Goal: Information Seeking & Learning: Learn about a topic

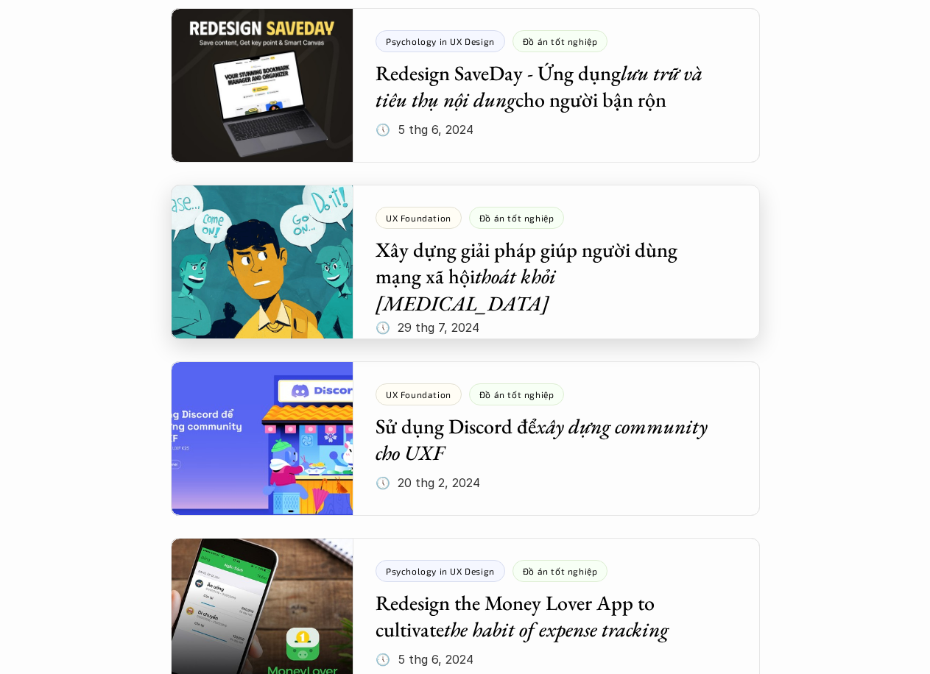
scroll to position [1767, 0]
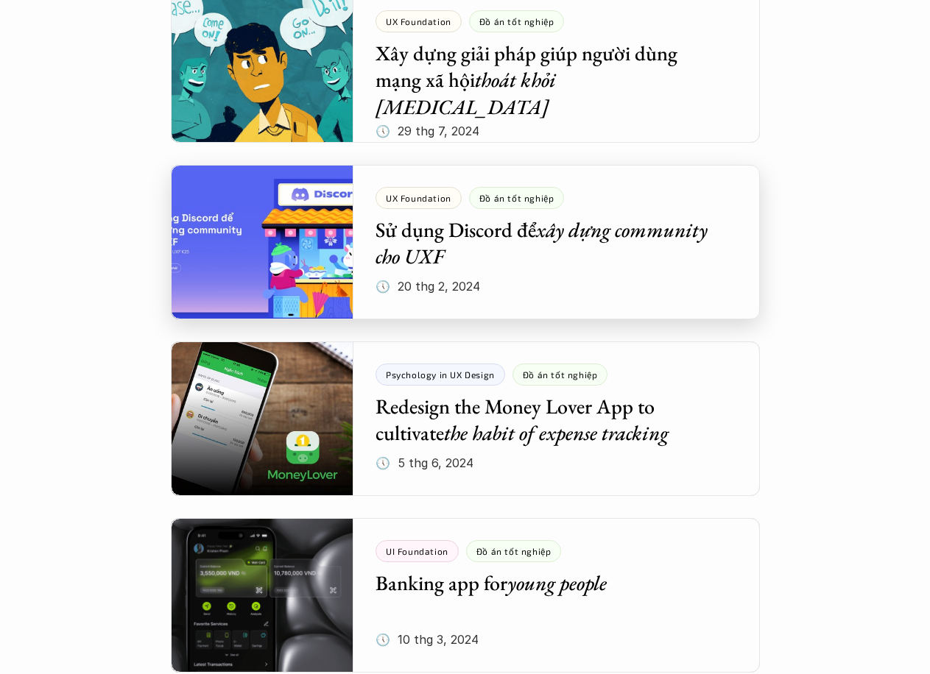
click at [540, 233] on div at bounding box center [465, 242] width 589 height 155
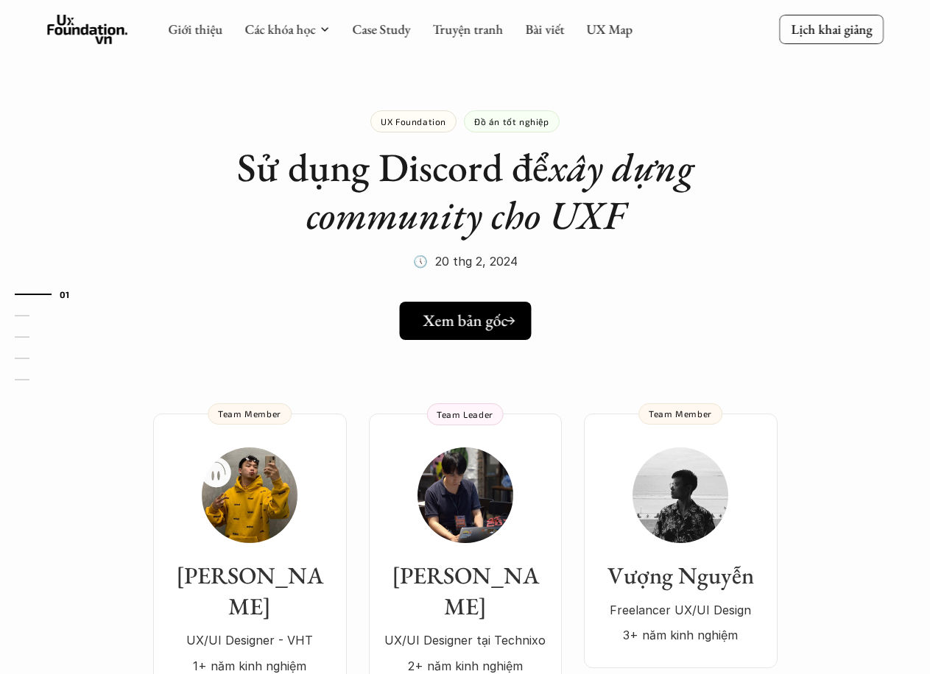
click at [462, 328] on h5 "Xem bản gốc" at bounding box center [465, 320] width 85 height 19
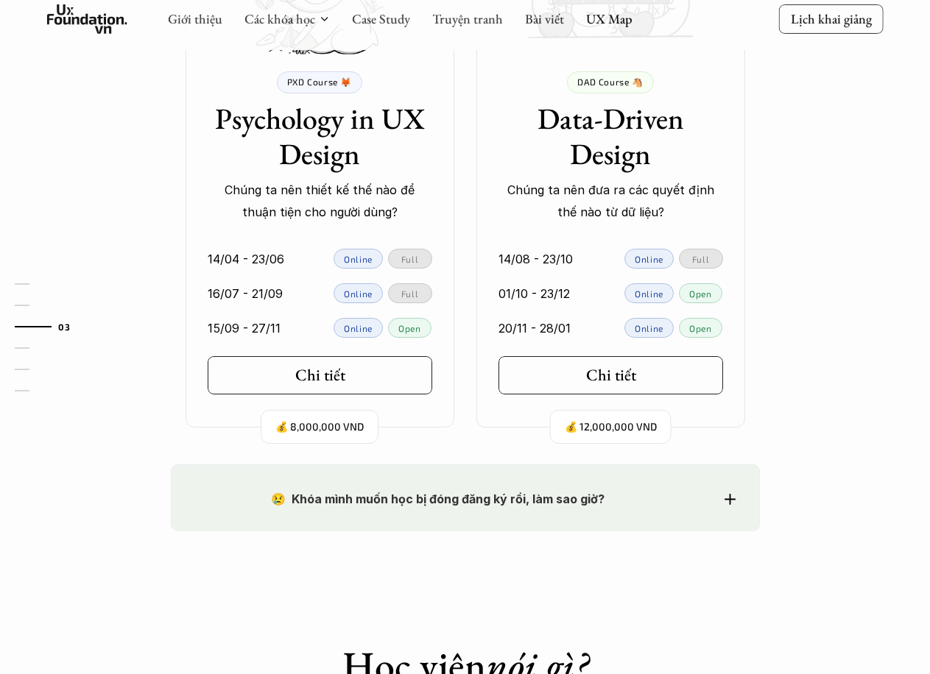
scroll to position [1375, 0]
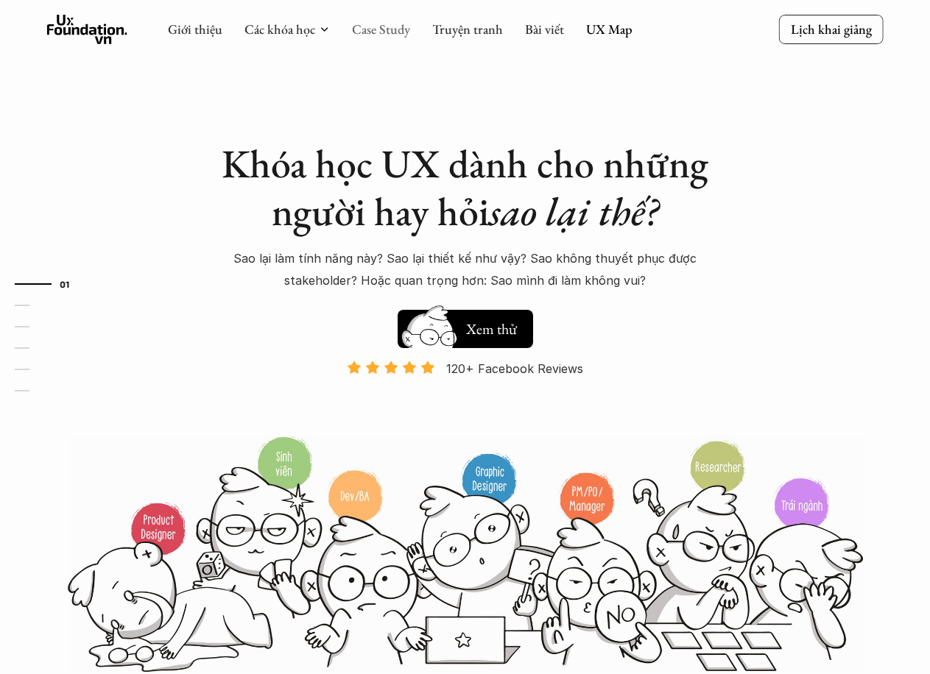
click at [385, 28] on link "Case Study" at bounding box center [381, 29] width 58 height 17
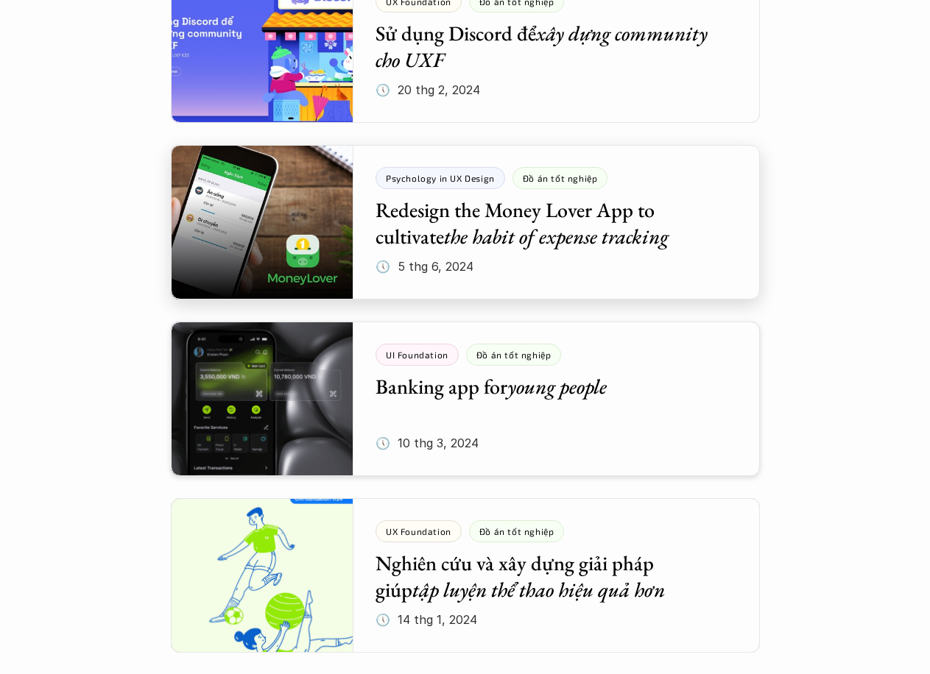
scroll to position [2159, 0]
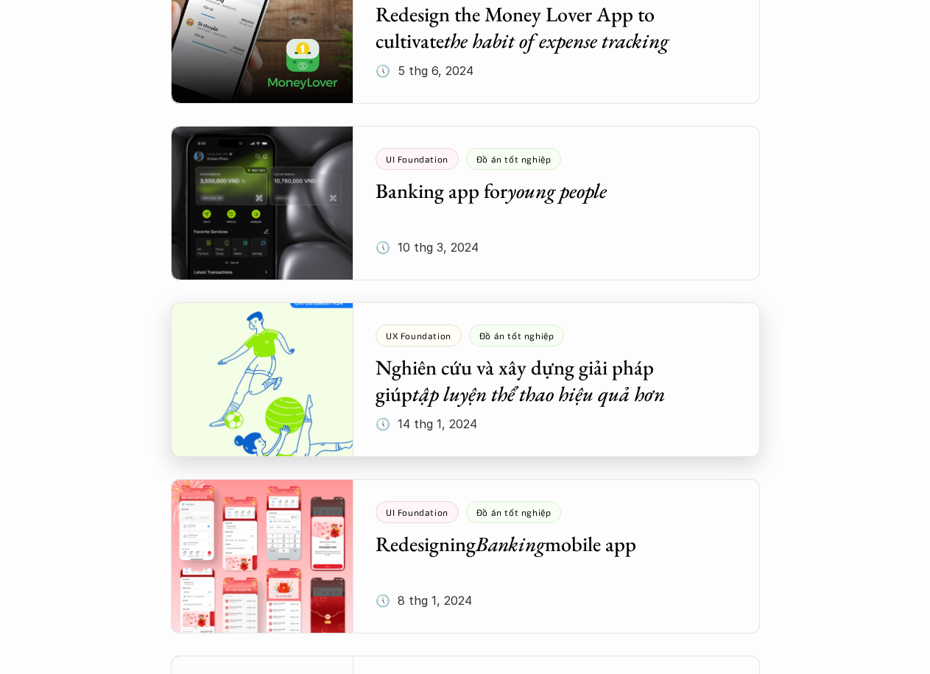
click at [607, 377] on div at bounding box center [465, 380] width 589 height 155
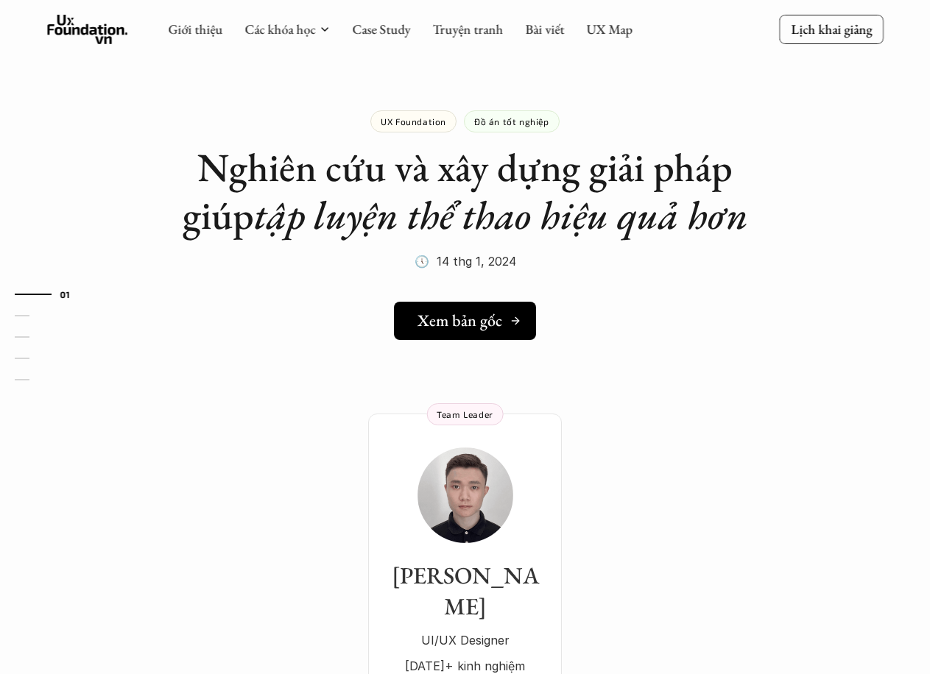
click at [498, 325] on h5 "Xem bản gốc" at bounding box center [459, 320] width 85 height 19
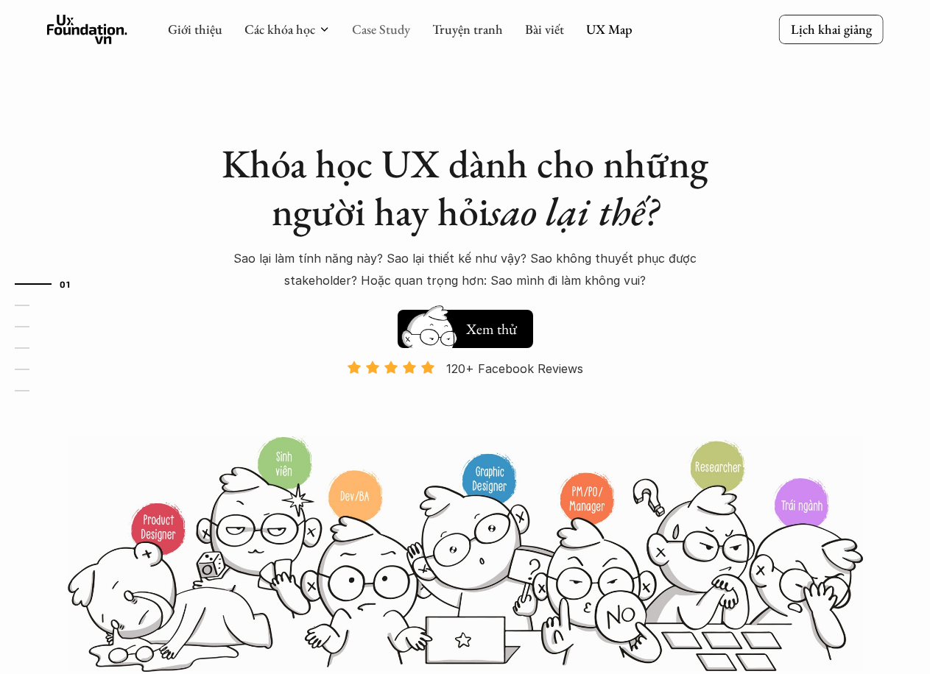
click at [381, 34] on link "Case Study" at bounding box center [381, 29] width 58 height 17
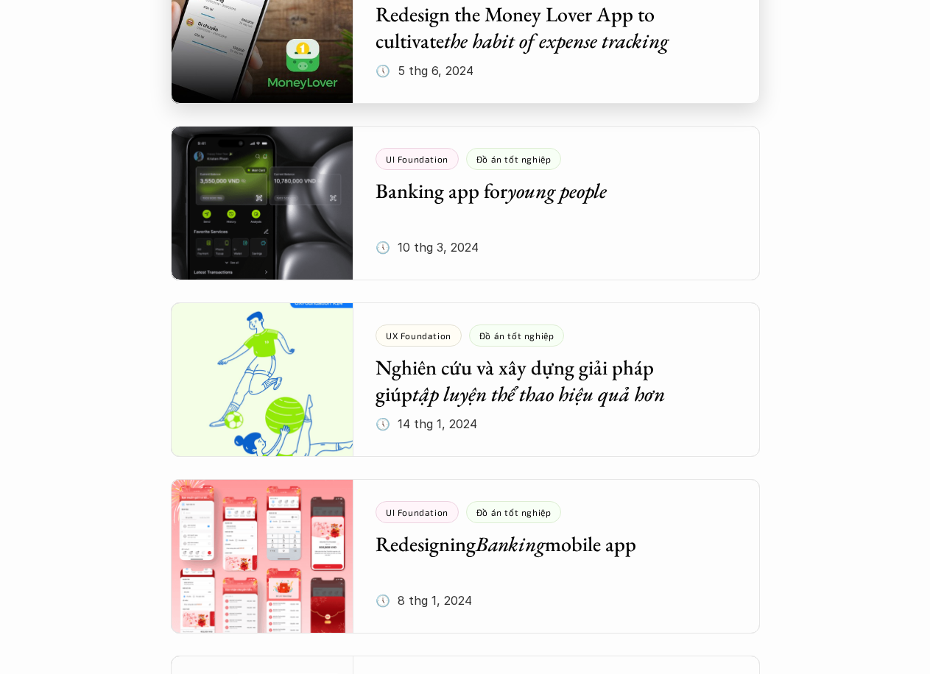
scroll to position [1570, 0]
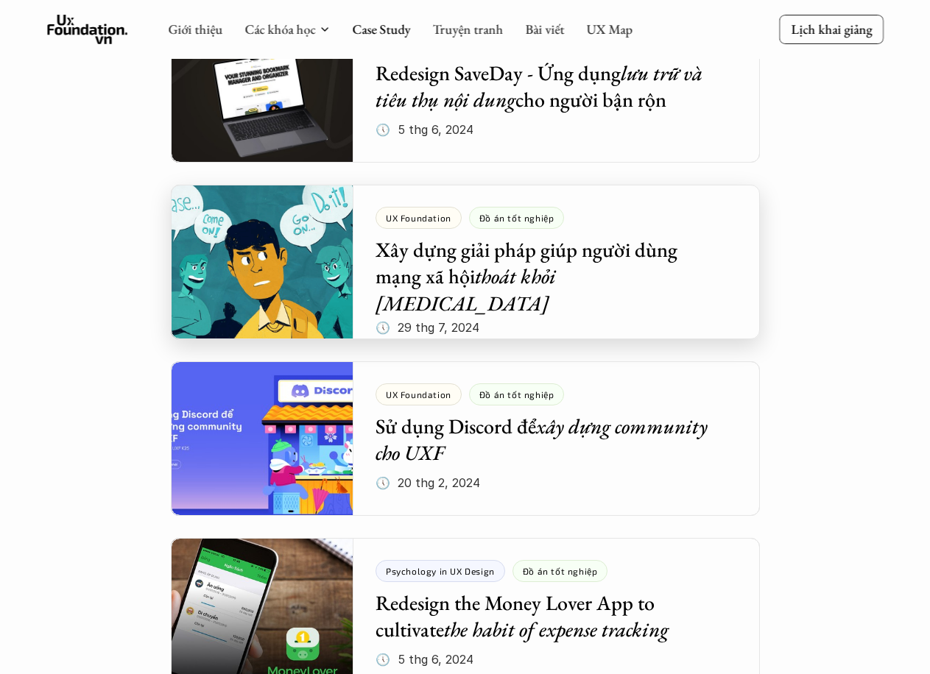
click at [584, 269] on div at bounding box center [465, 262] width 589 height 155
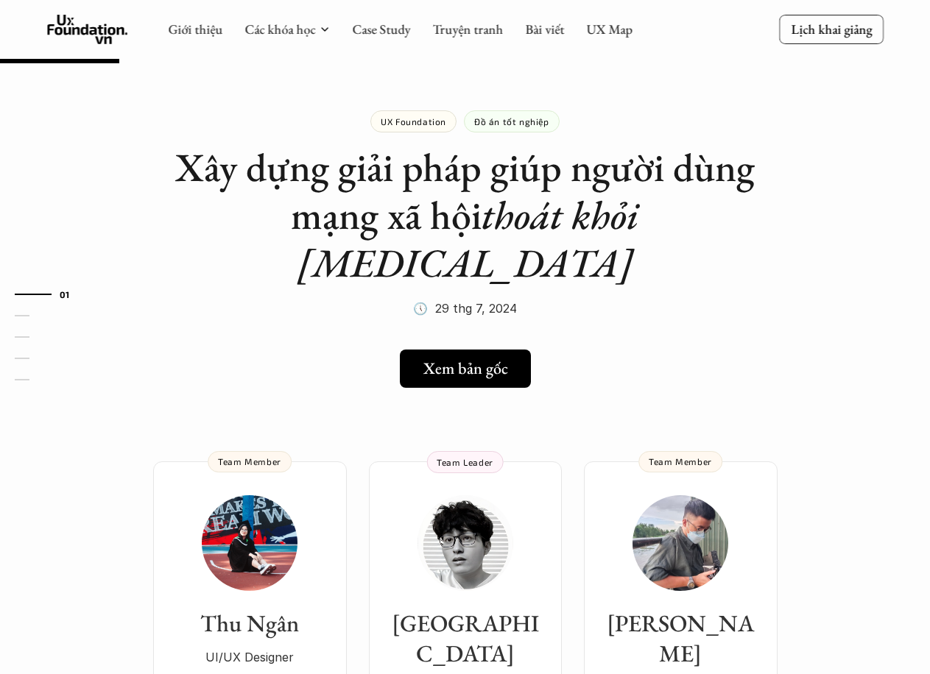
scroll to position [197, 0]
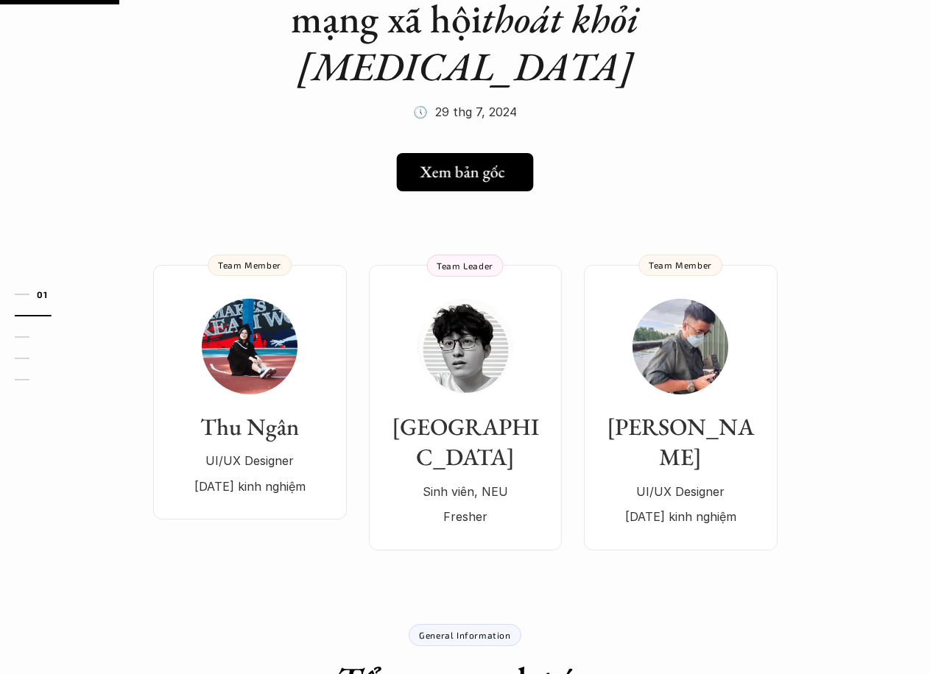
click at [480, 163] on h5 "Xem bản gốc" at bounding box center [462, 172] width 85 height 19
